Goal: Task Accomplishment & Management: Manage account settings

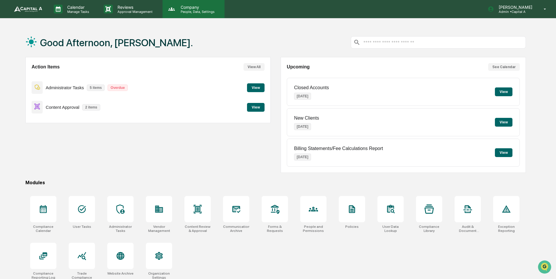
click at [190, 12] on p "People, Data, Settings" at bounding box center [197, 12] width 42 height 4
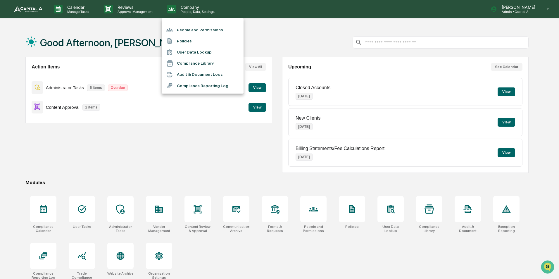
click at [188, 27] on li "People and Permissions" at bounding box center [203, 29] width 82 height 11
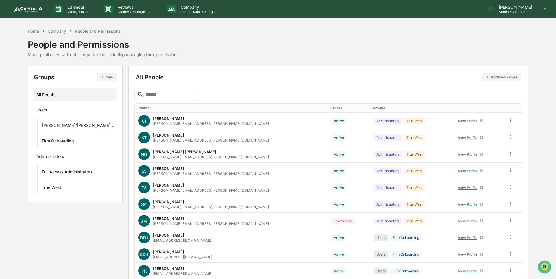
click at [166, 92] on input "text" at bounding box center [169, 95] width 50 height 8
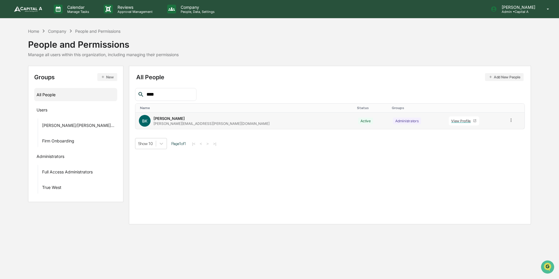
type input "****"
click at [509, 120] on icon at bounding box center [512, 121] width 6 height 6
click at [494, 133] on div "Groups & Permissions" at bounding box center [485, 129] width 49 height 7
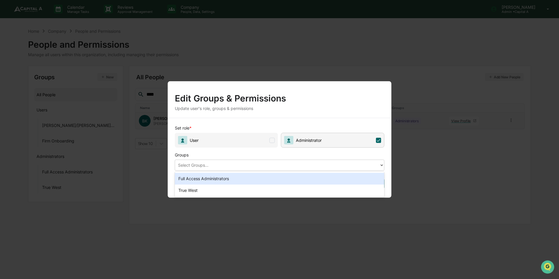
click at [283, 166] on div at bounding box center [277, 165] width 199 height 7
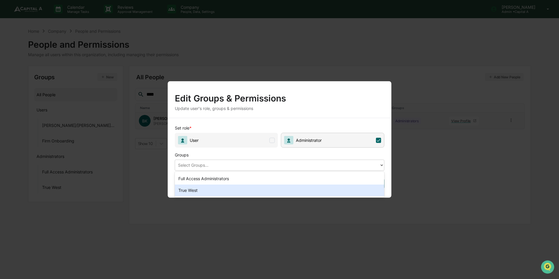
click at [252, 191] on div "True West" at bounding box center [280, 191] width 210 height 12
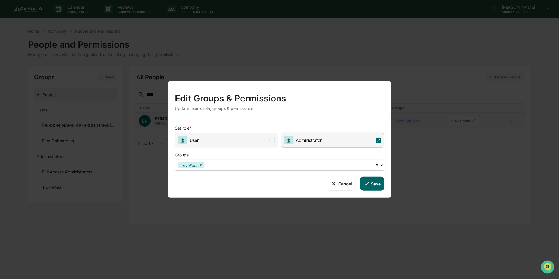
click at [368, 185] on icon at bounding box center [367, 183] width 6 height 6
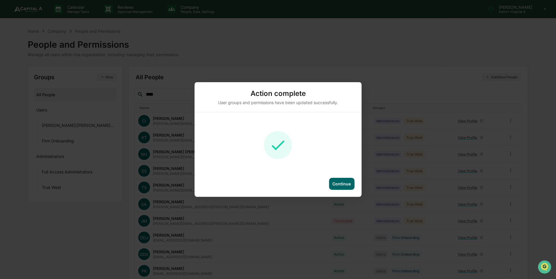
click at [335, 183] on div "Continue" at bounding box center [342, 183] width 18 height 5
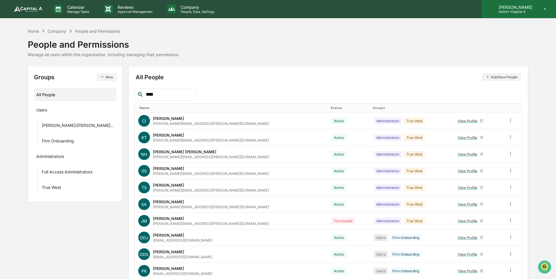
click at [517, 13] on p "Admin • Capital A" at bounding box center [514, 12] width 41 height 4
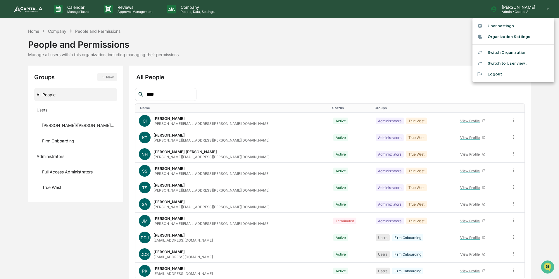
click at [507, 49] on li "Switch Organization" at bounding box center [514, 52] width 82 height 11
